Goal: Browse casually

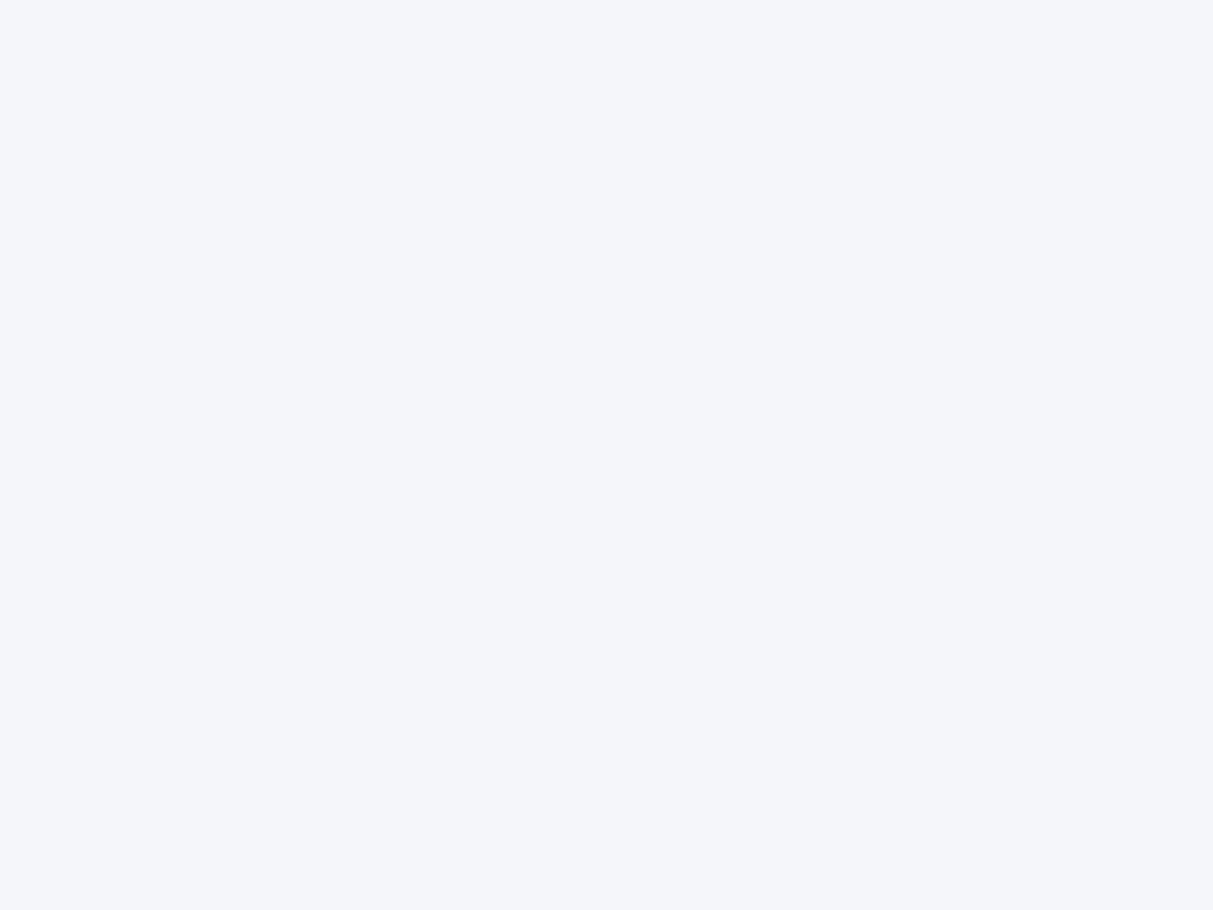
click at [607, 455] on div at bounding box center [606, 455] width 1213 height 910
